Goal: Task Accomplishment & Management: Manage account settings

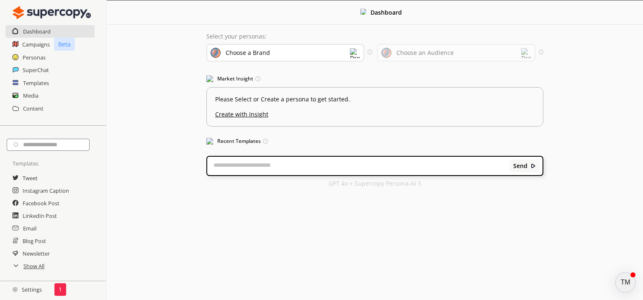
click at [356, 52] on img at bounding box center [355, 53] width 10 height 10
click at [167, 73] on div "Dashboard Select your personas: Choose a Brand Select the brand persona you wan…" at bounding box center [375, 97] width 536 height 195
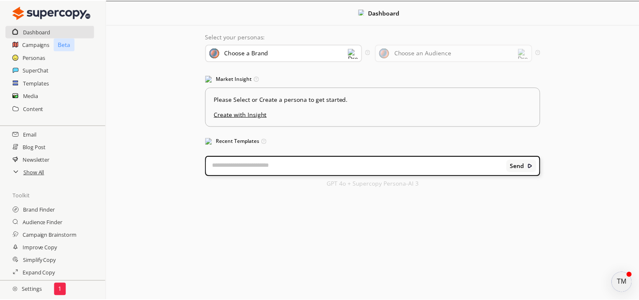
scroll to position [126, 0]
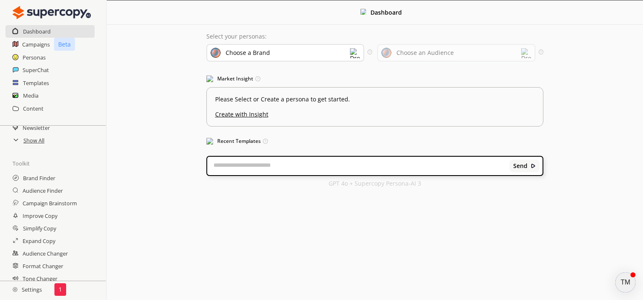
click at [26, 289] on h2 "Settings" at bounding box center [27, 289] width 54 height 17
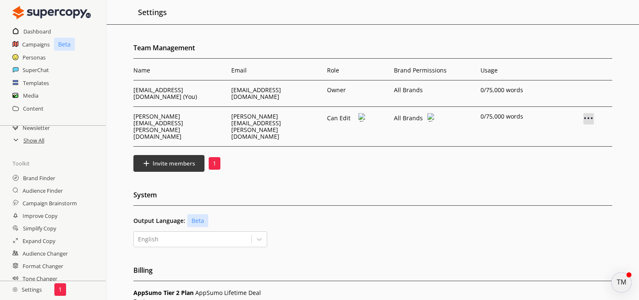
click at [587, 114] on img at bounding box center [589, 118] width 10 height 10
click at [589, 129] on p "Remove User" at bounding box center [588, 132] width 40 height 7
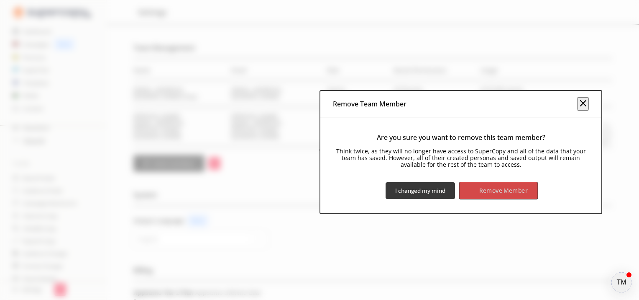
click at [510, 187] on b "Remove Member" at bounding box center [504, 191] width 49 height 8
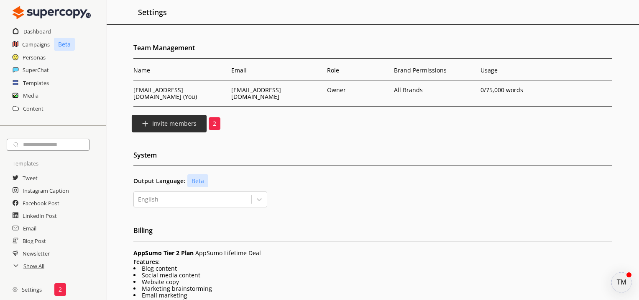
click at [182, 120] on b "Invite members" at bounding box center [174, 124] width 44 height 8
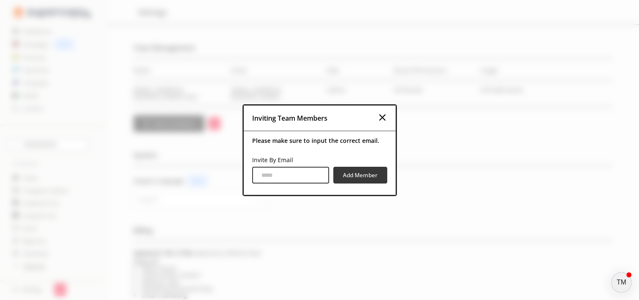
click at [283, 176] on input "Invite By Email" at bounding box center [290, 175] width 77 height 17
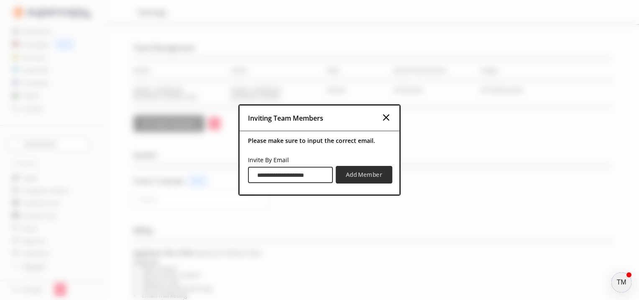
type input "**********"
click at [357, 177] on b "Add Member" at bounding box center [364, 175] width 36 height 8
